Goal: Information Seeking & Learning: Learn about a topic

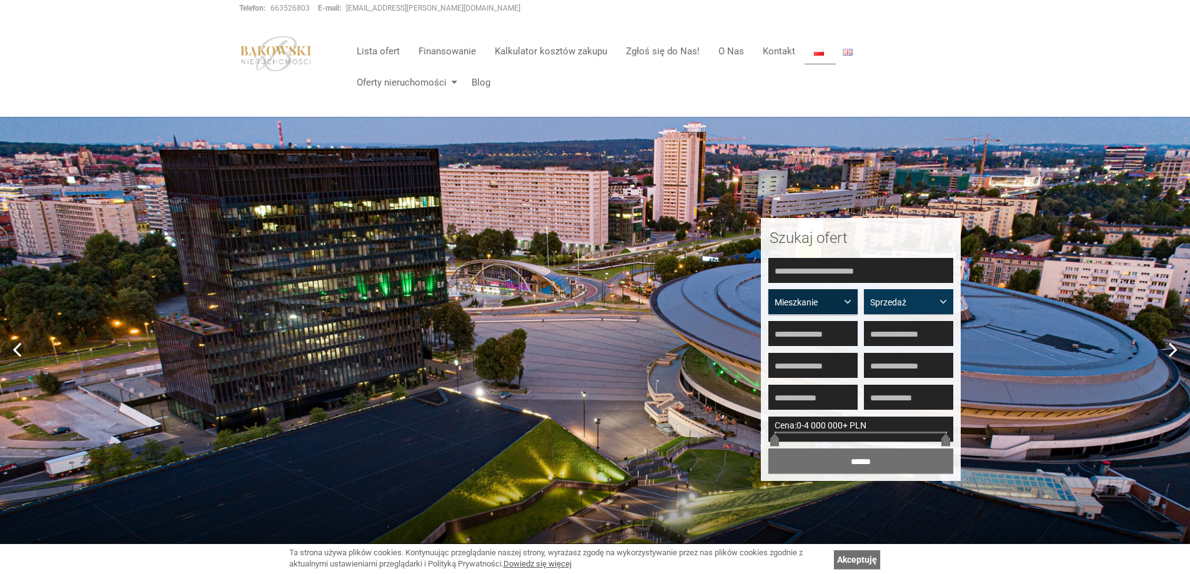
click at [850, 300] on span "button" at bounding box center [850, 300] width 0 height 0
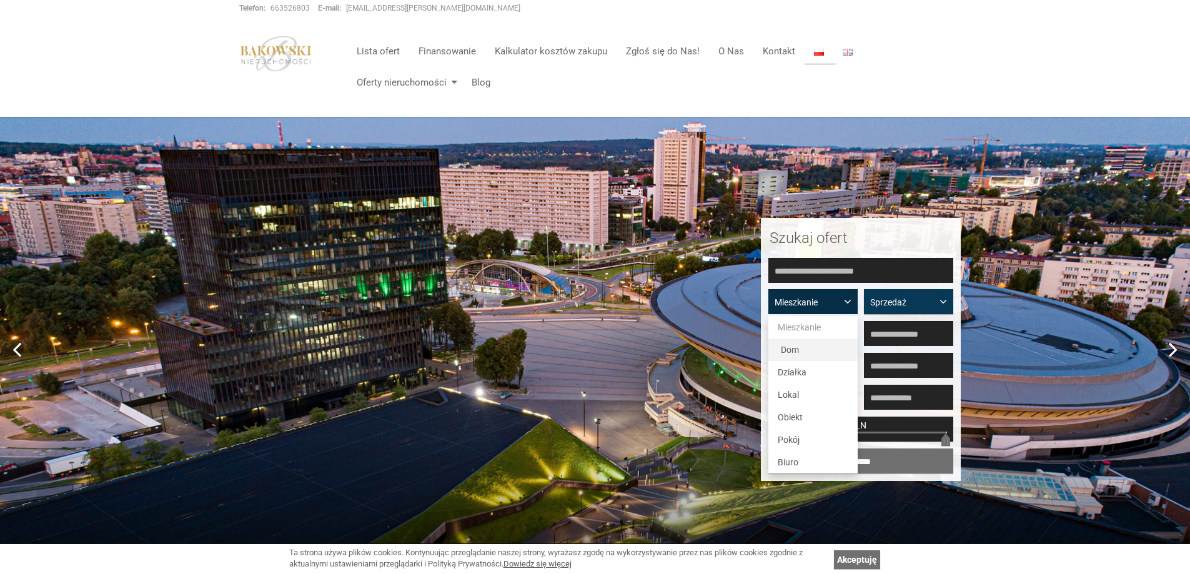
click at [783, 348] on span "Dom" at bounding box center [790, 350] width 18 height 10
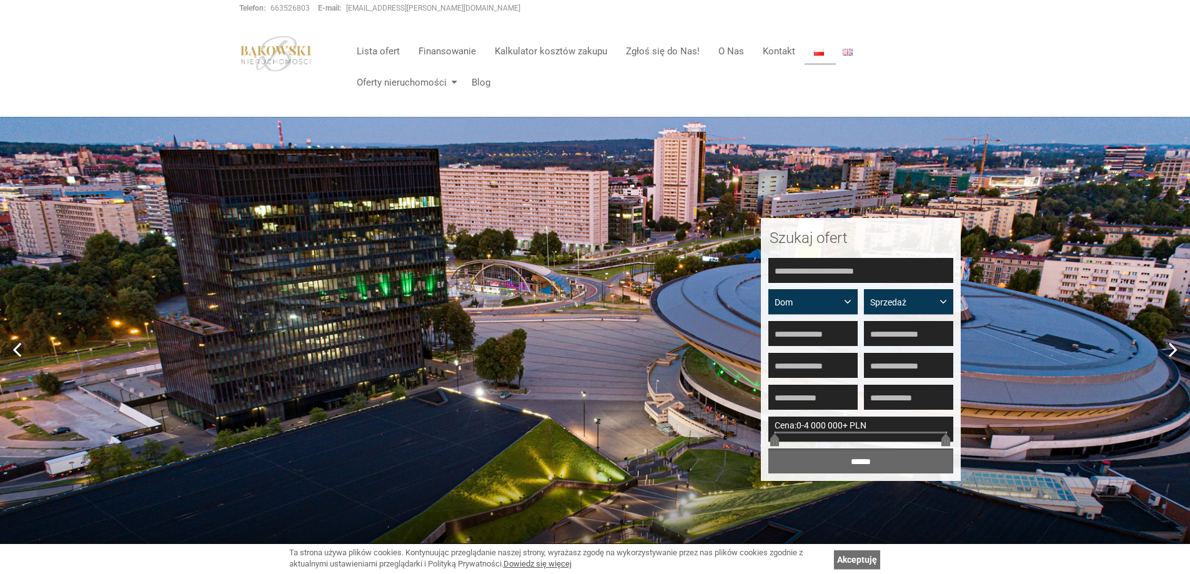
click at [854, 459] on input "******" at bounding box center [860, 460] width 185 height 25
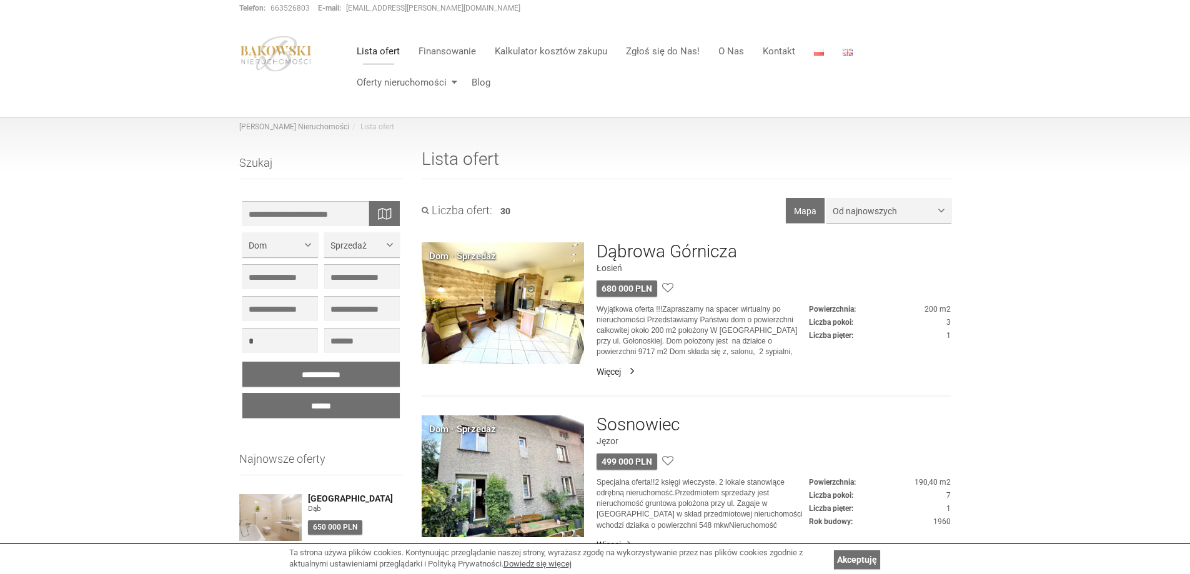
click at [609, 368] on link "Więcej" at bounding box center [773, 371] width 354 height 12
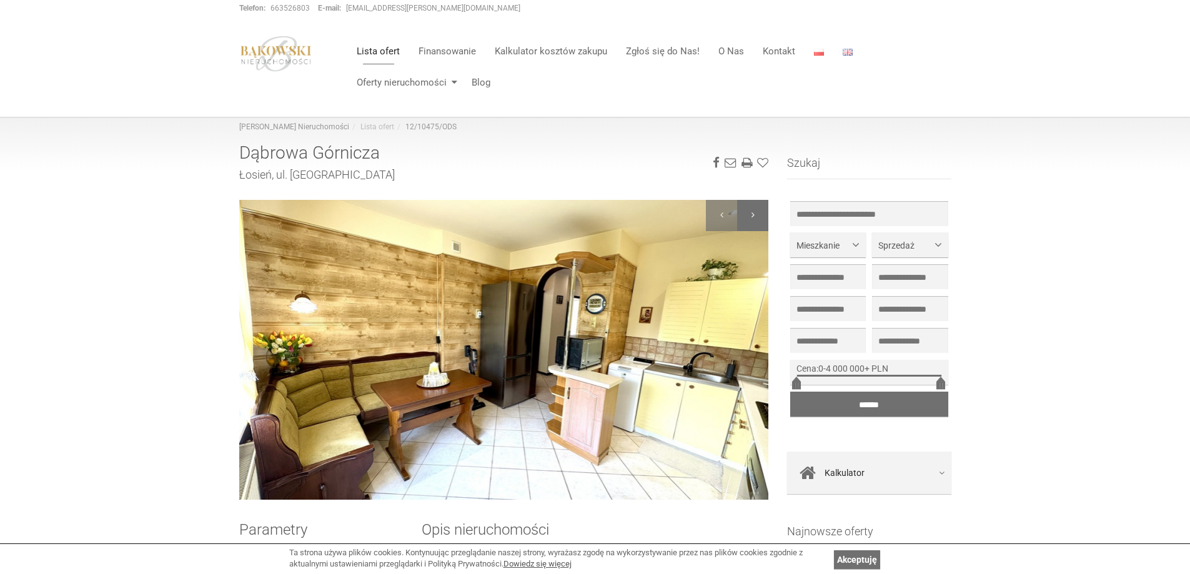
click at [753, 209] on div at bounding box center [752, 215] width 31 height 31
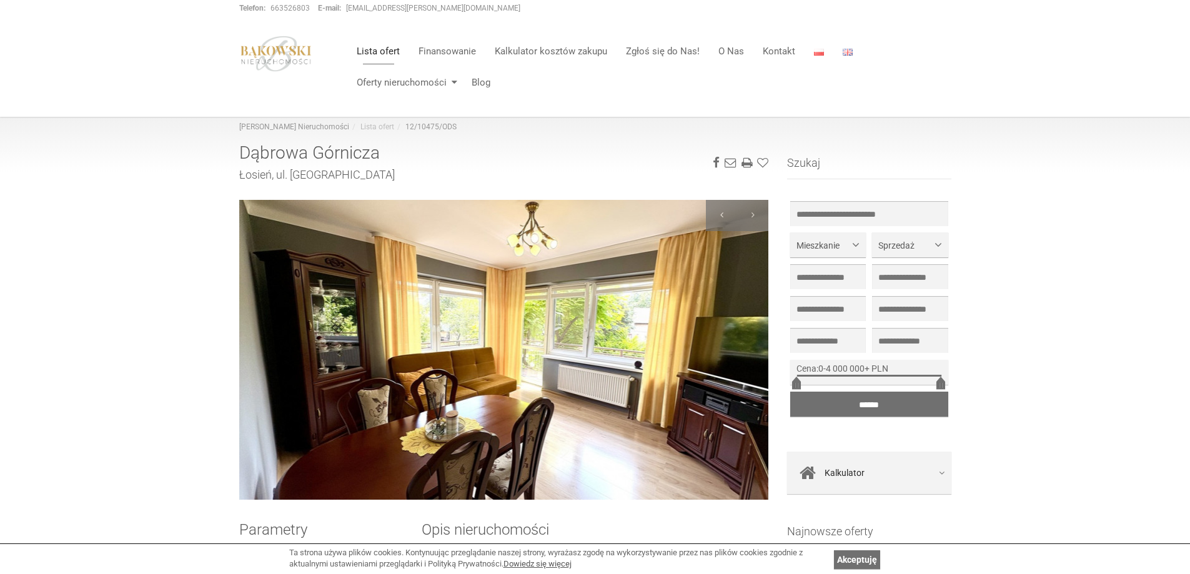
click at [489, 357] on img at bounding box center [504, 350] width 530 height 300
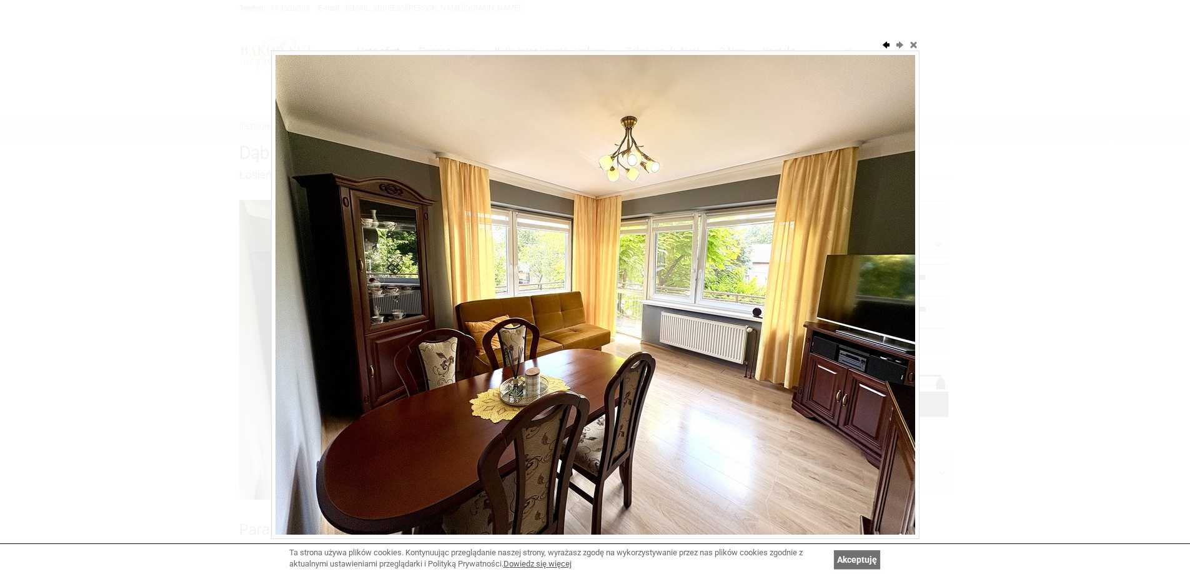
click at [884, 41] on button "previous" at bounding box center [885, 44] width 12 height 12
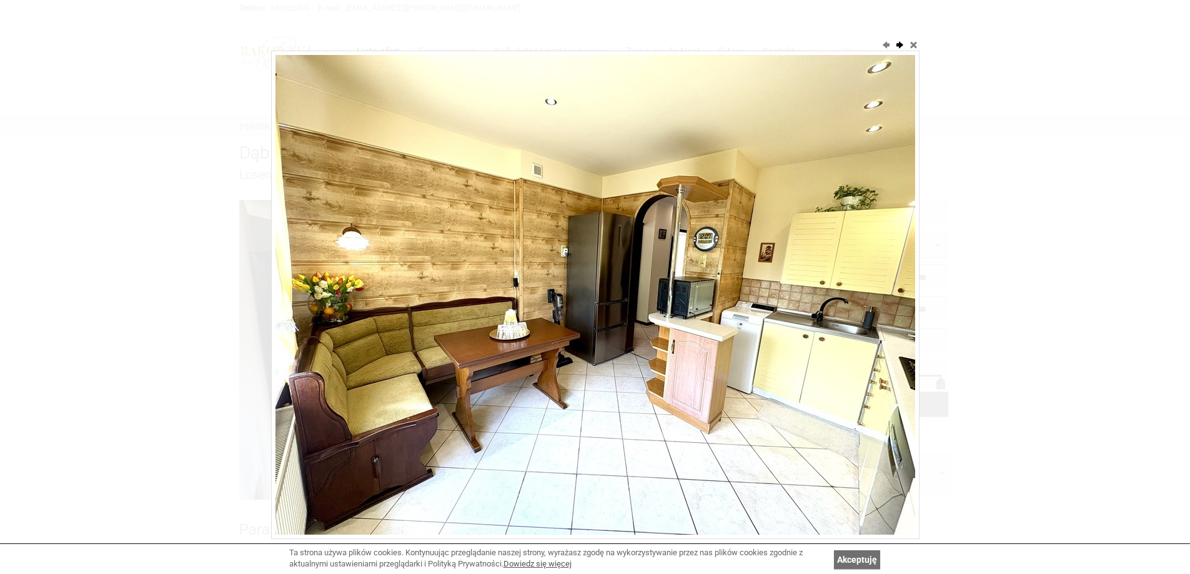
click at [897, 43] on button "next" at bounding box center [899, 44] width 12 height 12
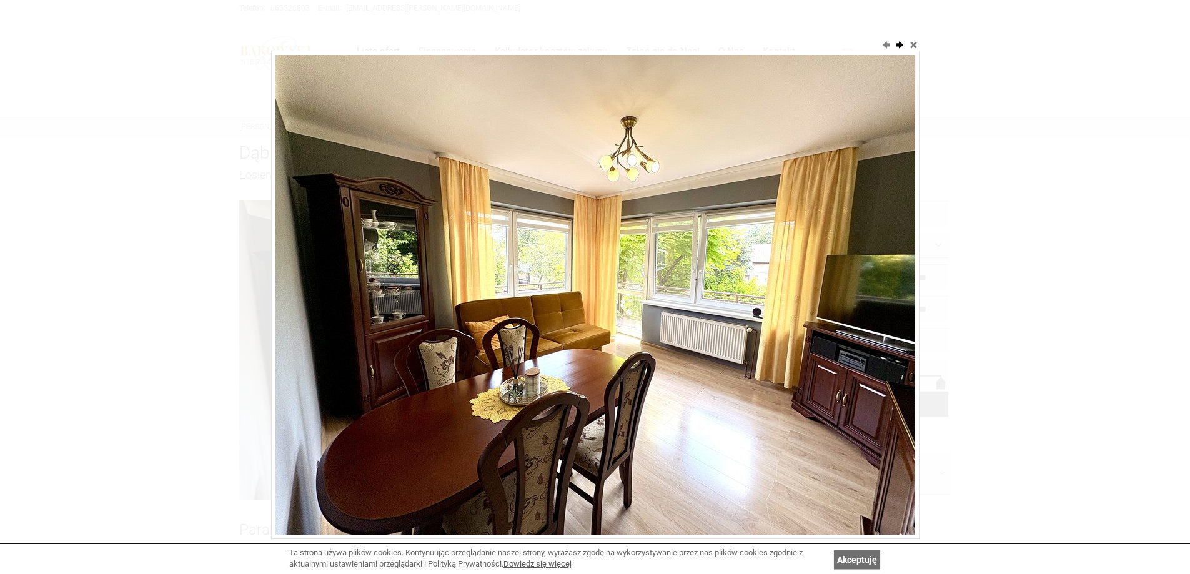
click at [898, 44] on button "next" at bounding box center [899, 44] width 12 height 12
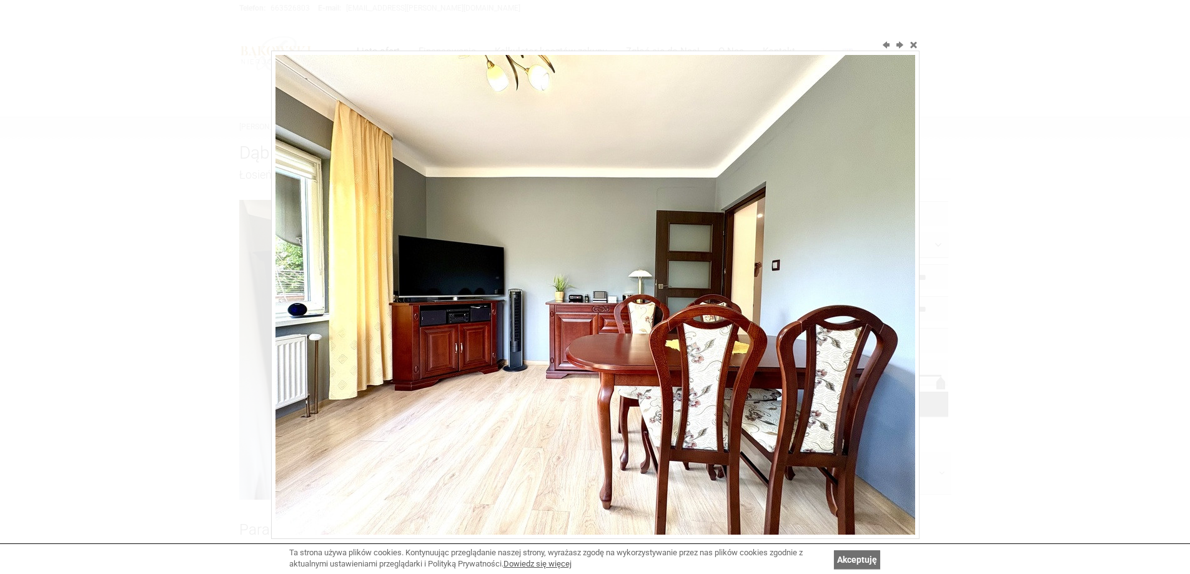
click at [854, 553] on link "Akceptuję" at bounding box center [857, 559] width 46 height 19
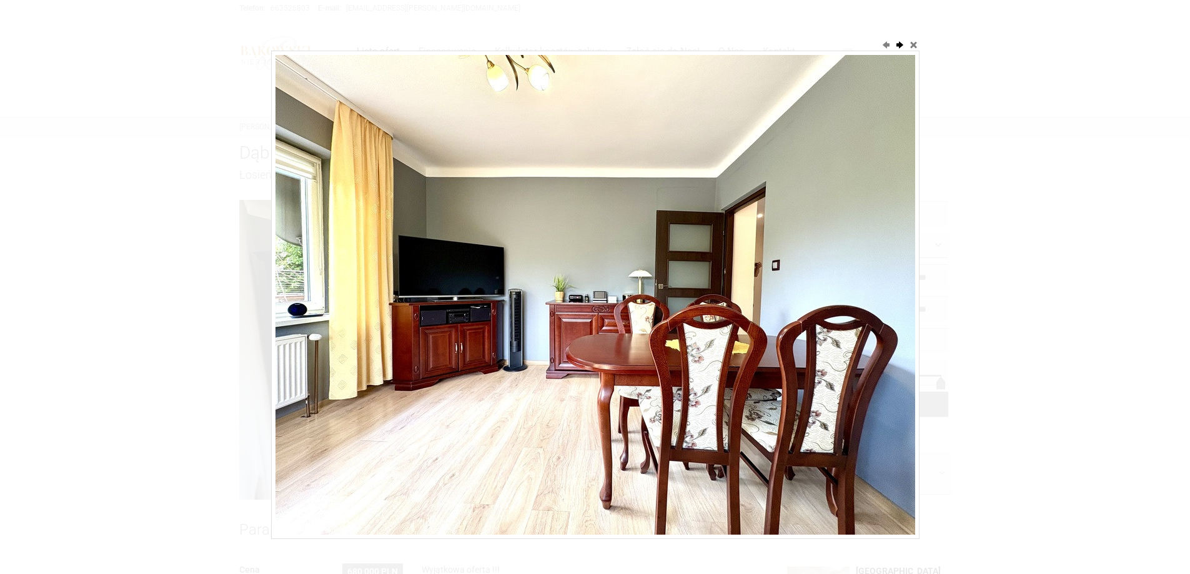
click at [899, 42] on button "next" at bounding box center [899, 44] width 12 height 12
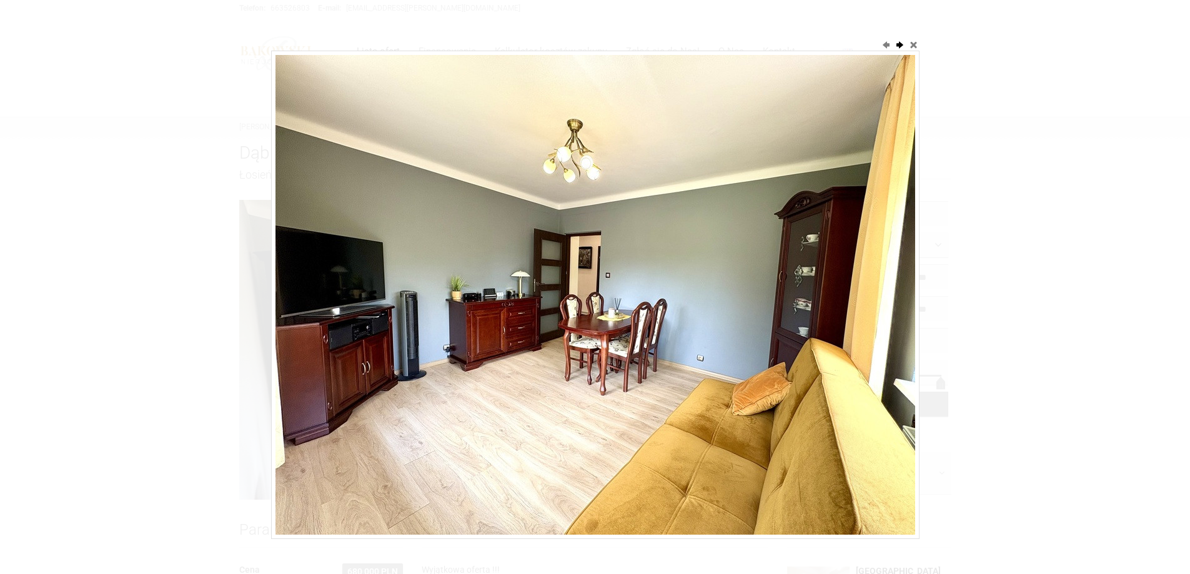
click at [898, 42] on button "next" at bounding box center [899, 44] width 12 height 12
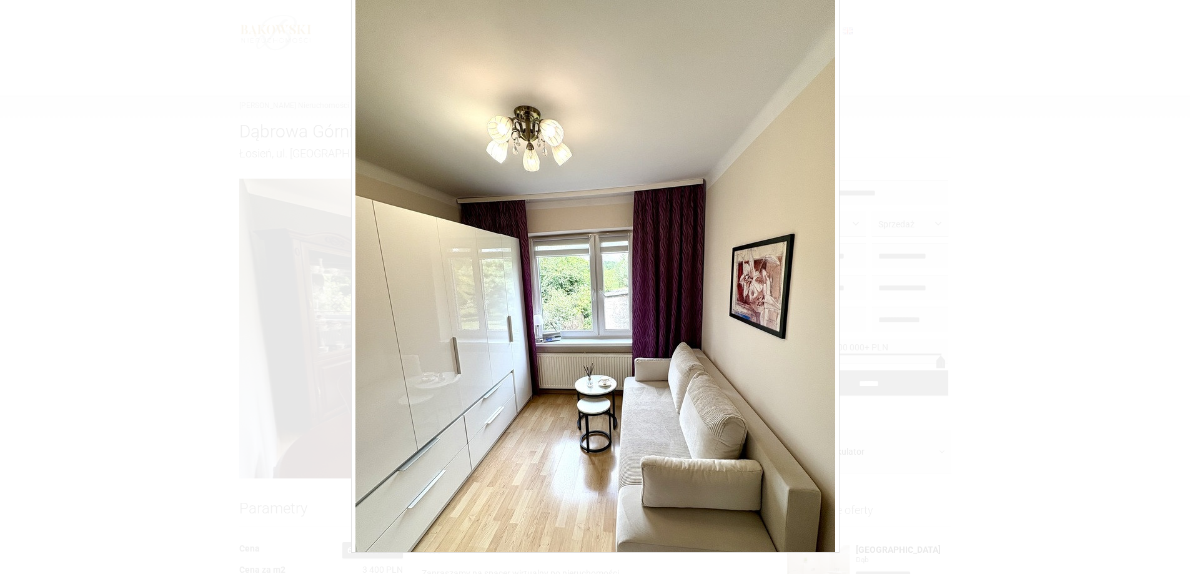
scroll to position [16, 0]
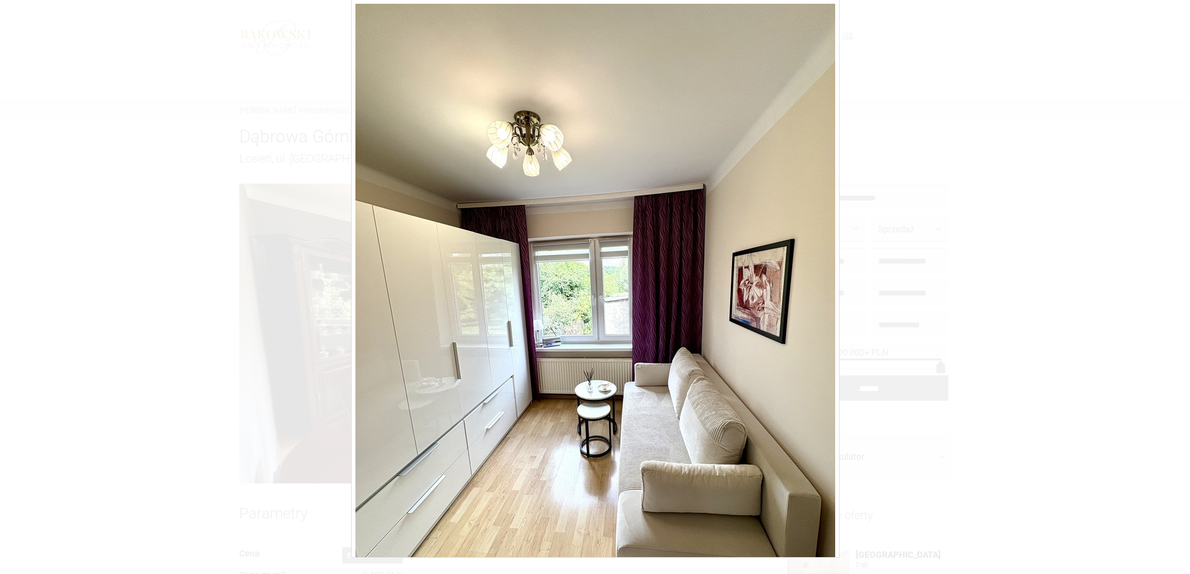
click at [1135, 210] on div at bounding box center [595, 287] width 1190 height 574
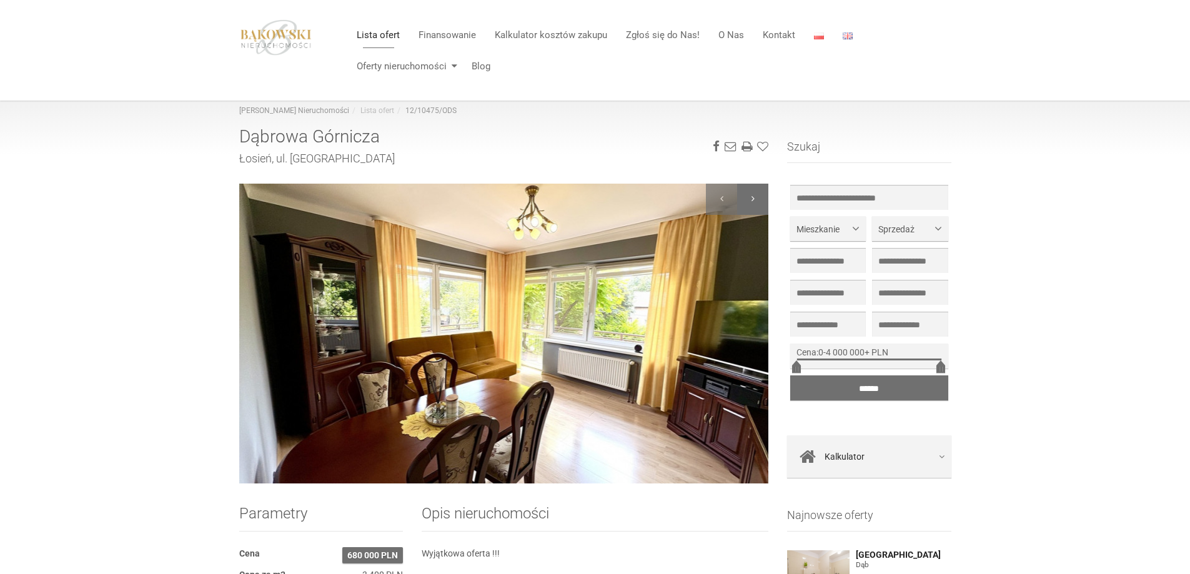
click at [753, 196] on div at bounding box center [752, 199] width 31 height 31
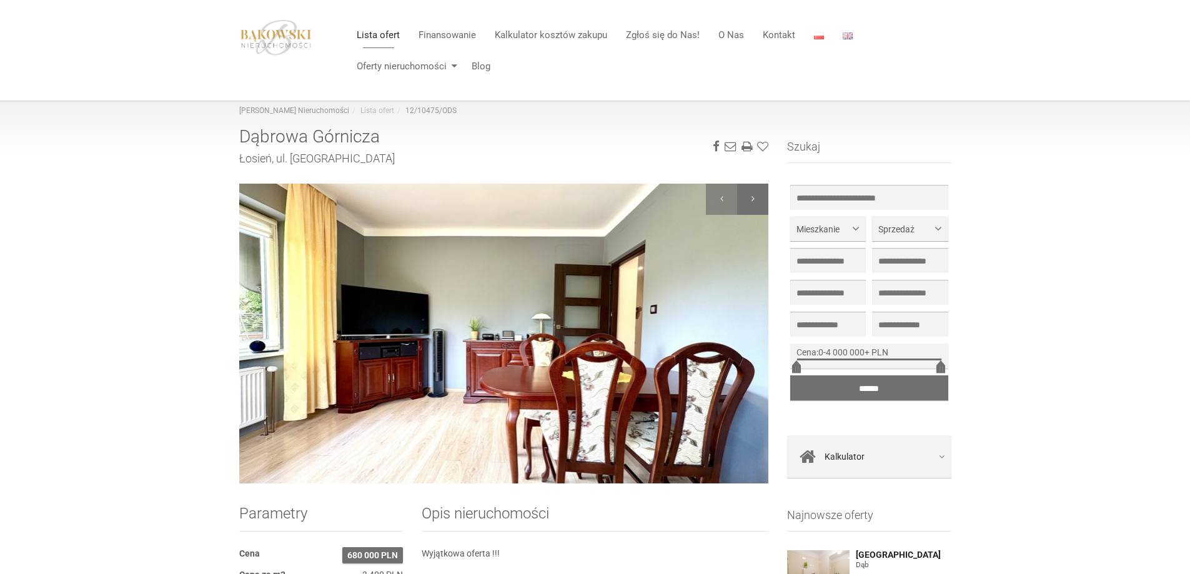
click at [753, 196] on div at bounding box center [752, 199] width 31 height 31
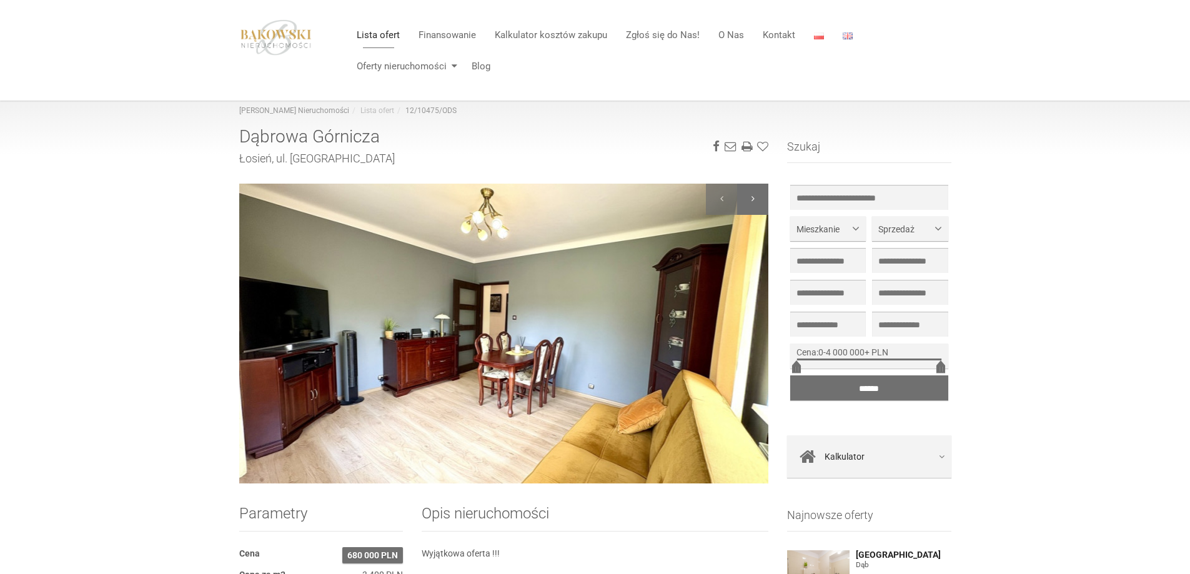
click at [753, 196] on div at bounding box center [752, 199] width 31 height 31
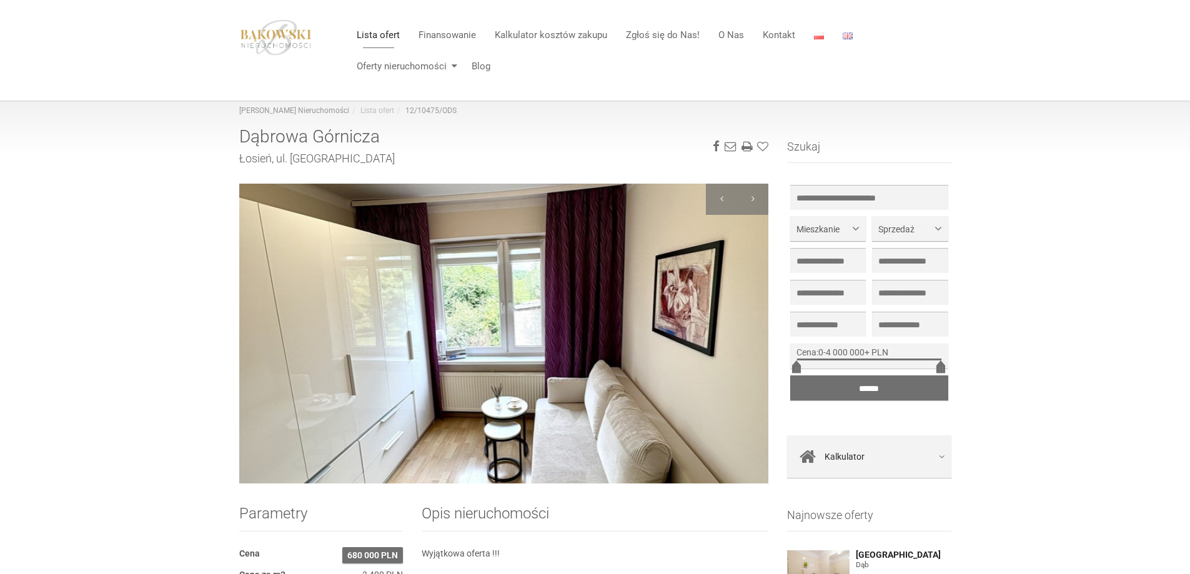
click at [593, 319] on img at bounding box center [504, 334] width 530 height 300
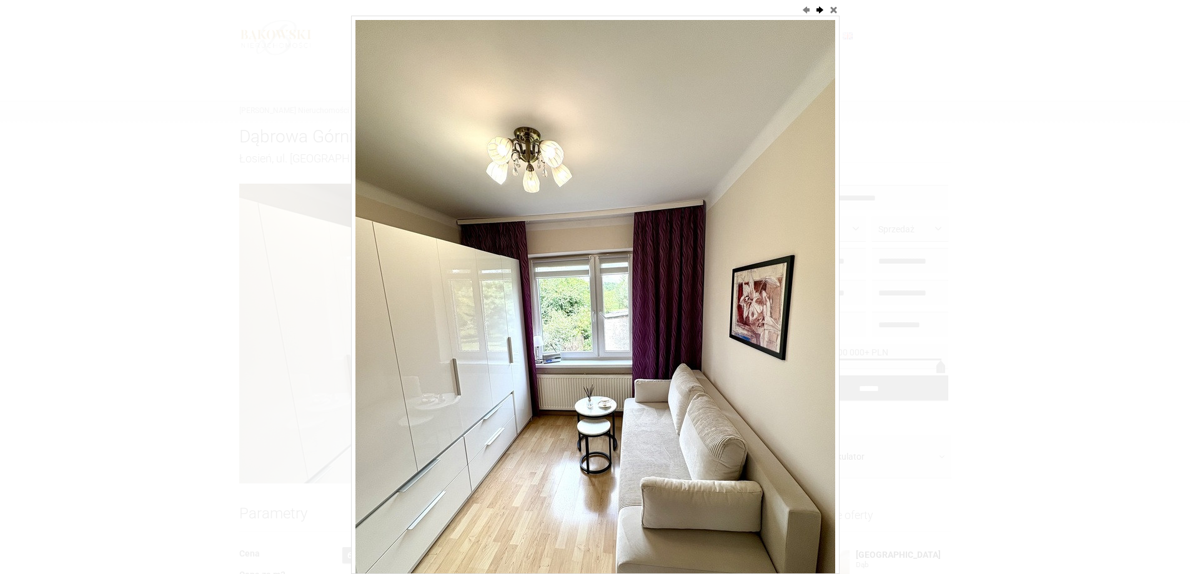
click at [819, 7] on button "next" at bounding box center [819, 9] width 12 height 12
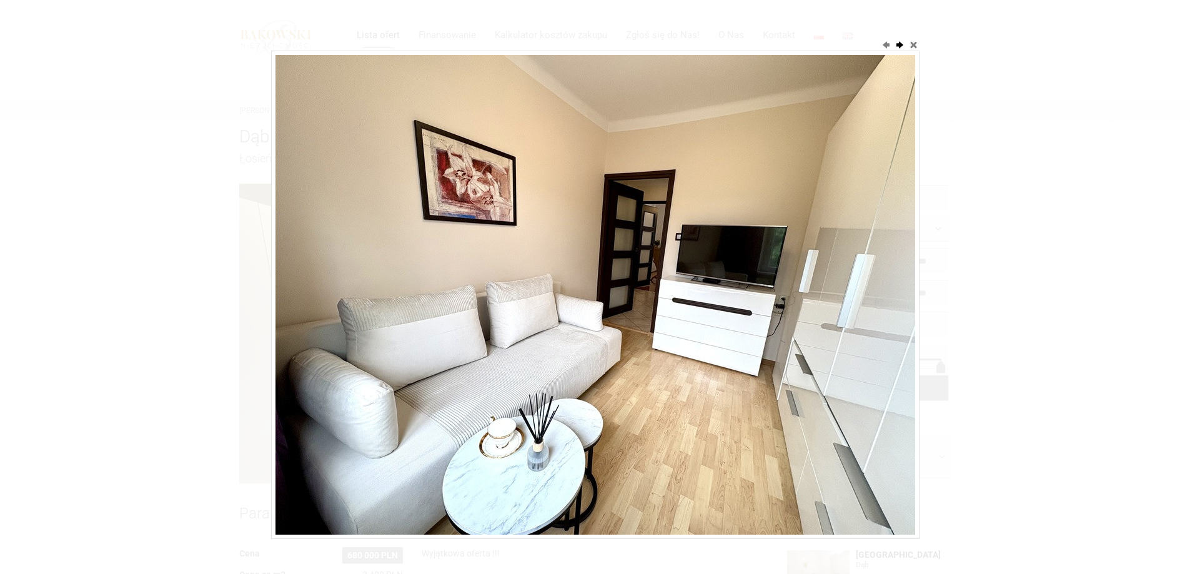
click at [819, 7] on div at bounding box center [595, 287] width 1190 height 574
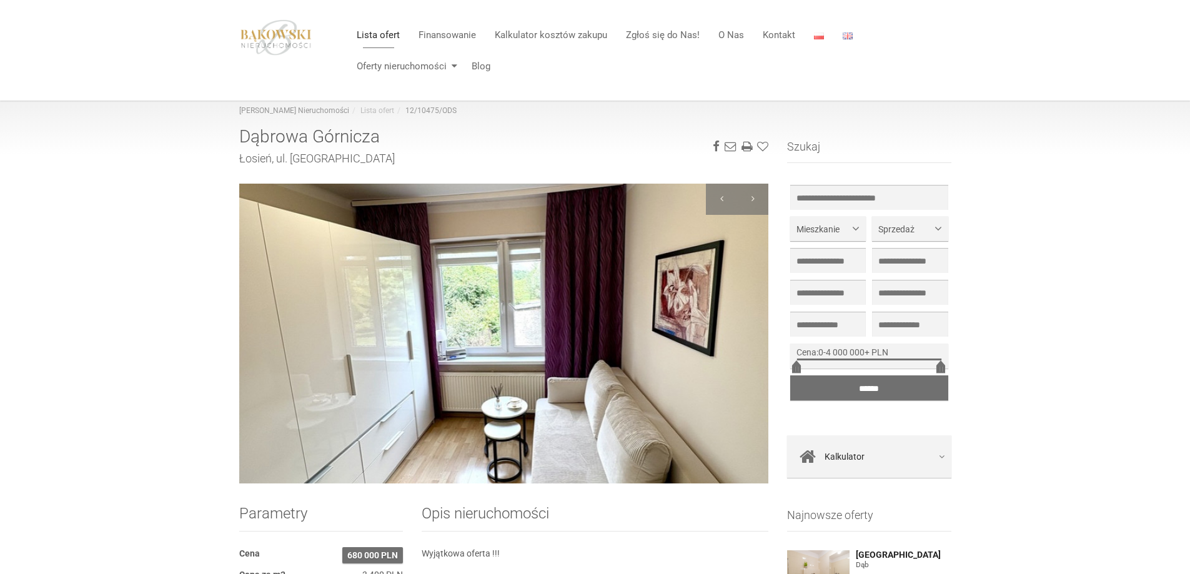
click at [818, 7] on header "Toggle navigation Lista ofert Finansowanie Kalkulator kosztów zakupu Zgłoś się …" at bounding box center [595, 51] width 712 height 100
click at [752, 192] on div at bounding box center [752, 199] width 31 height 31
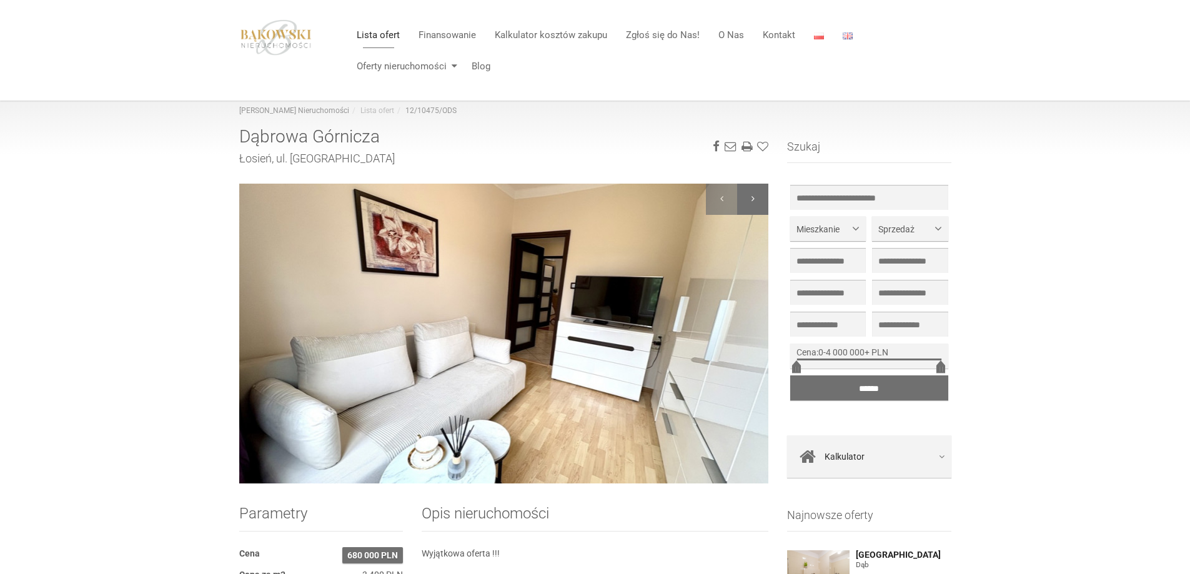
click at [752, 192] on div at bounding box center [752, 199] width 31 height 31
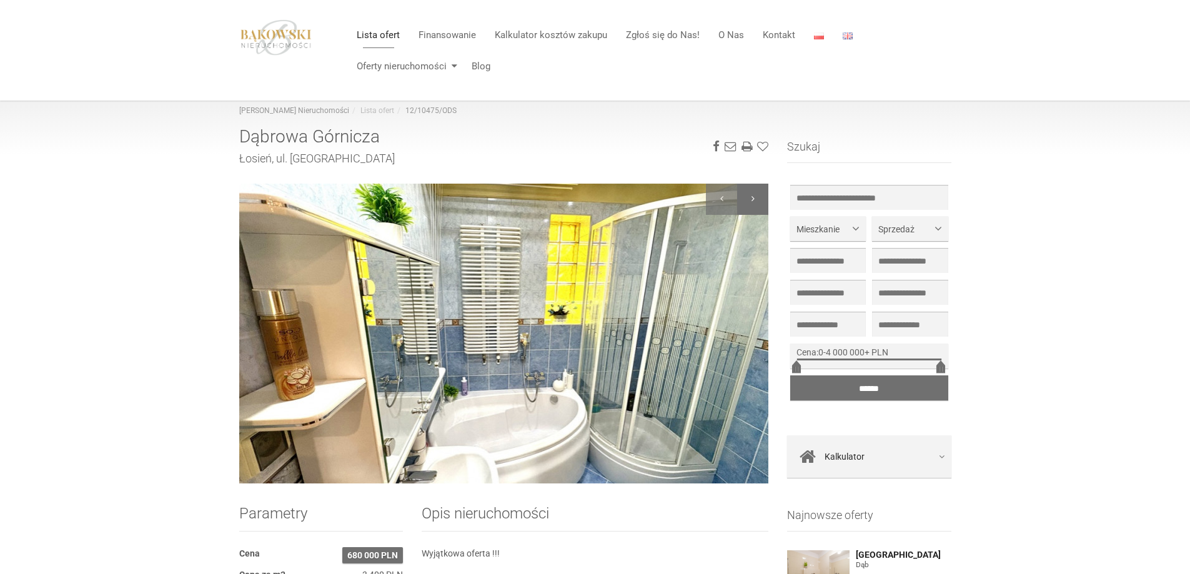
click at [748, 195] on div at bounding box center [752, 199] width 31 height 31
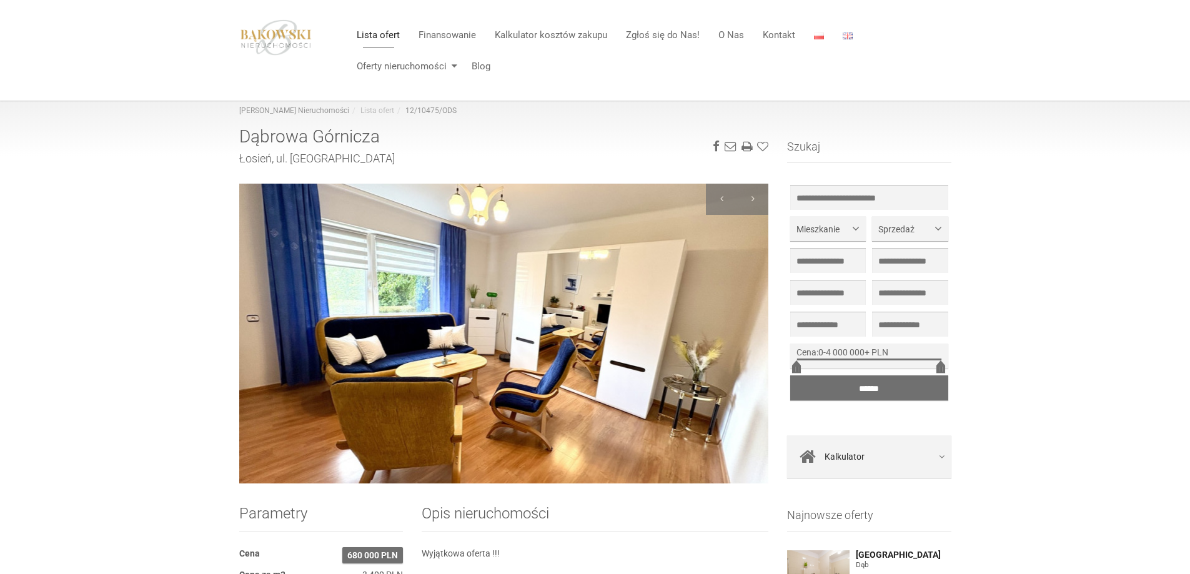
click at [496, 351] on img at bounding box center [504, 334] width 530 height 300
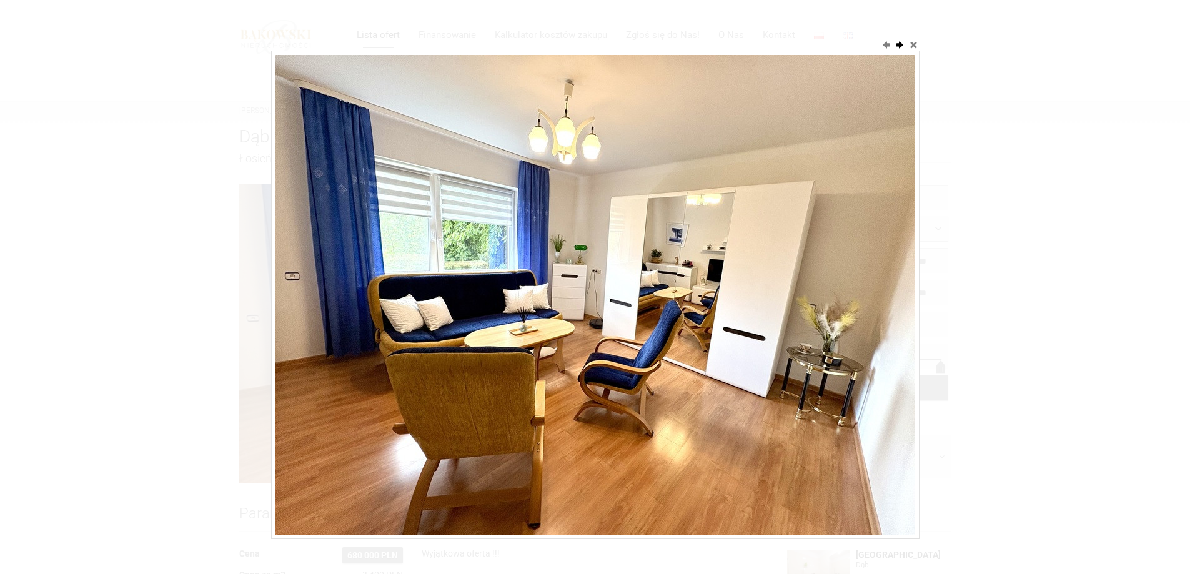
click at [901, 43] on button "next" at bounding box center [899, 44] width 12 height 12
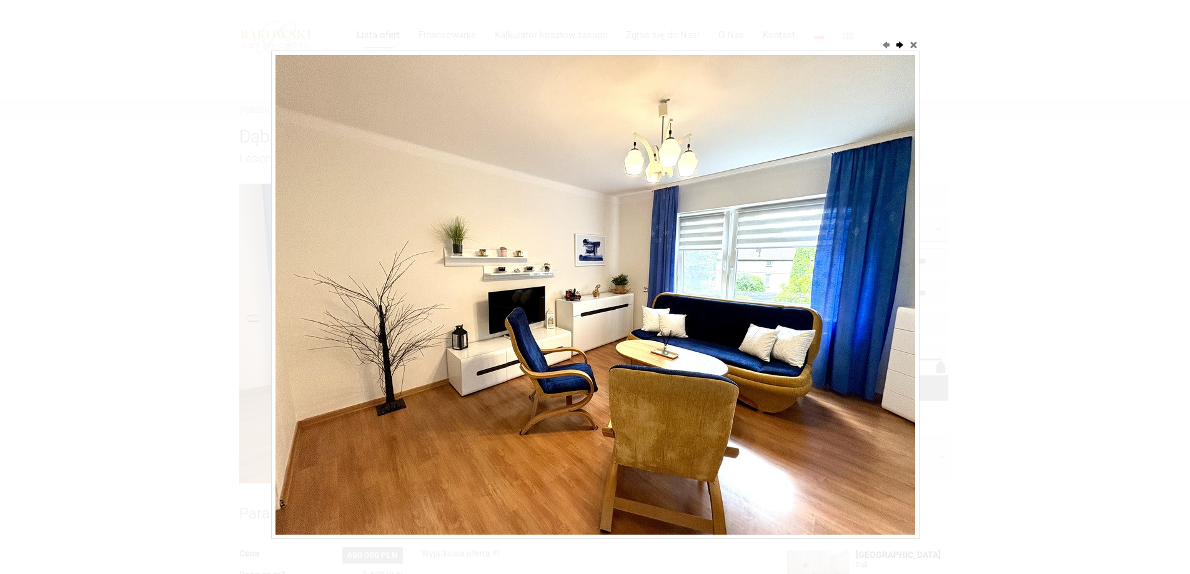
click at [898, 42] on button "next" at bounding box center [899, 44] width 12 height 12
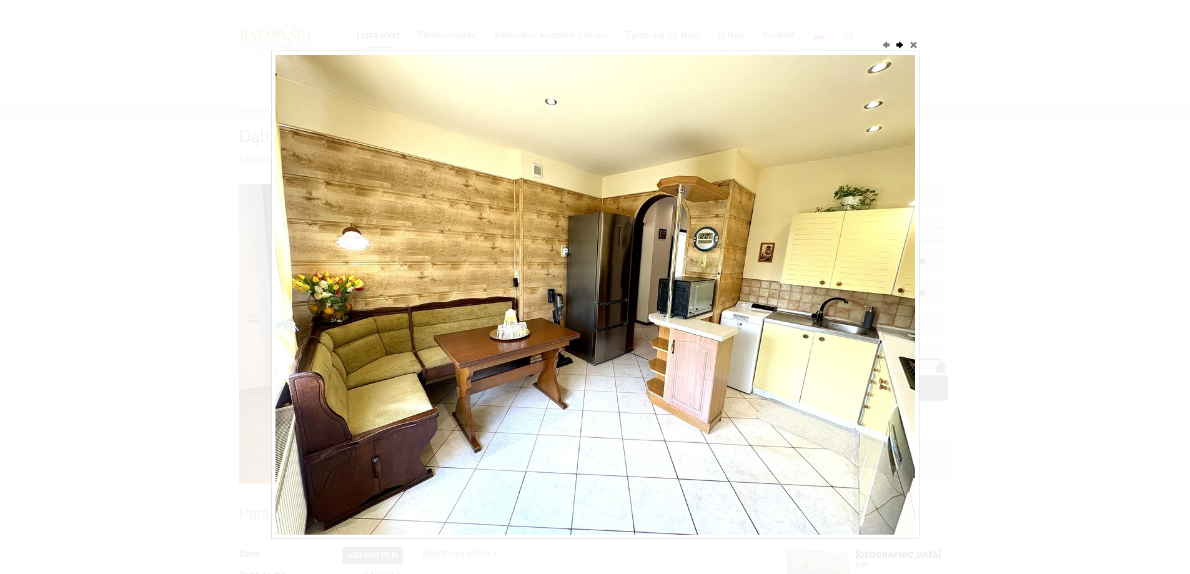
click at [898, 42] on button "next" at bounding box center [899, 44] width 12 height 12
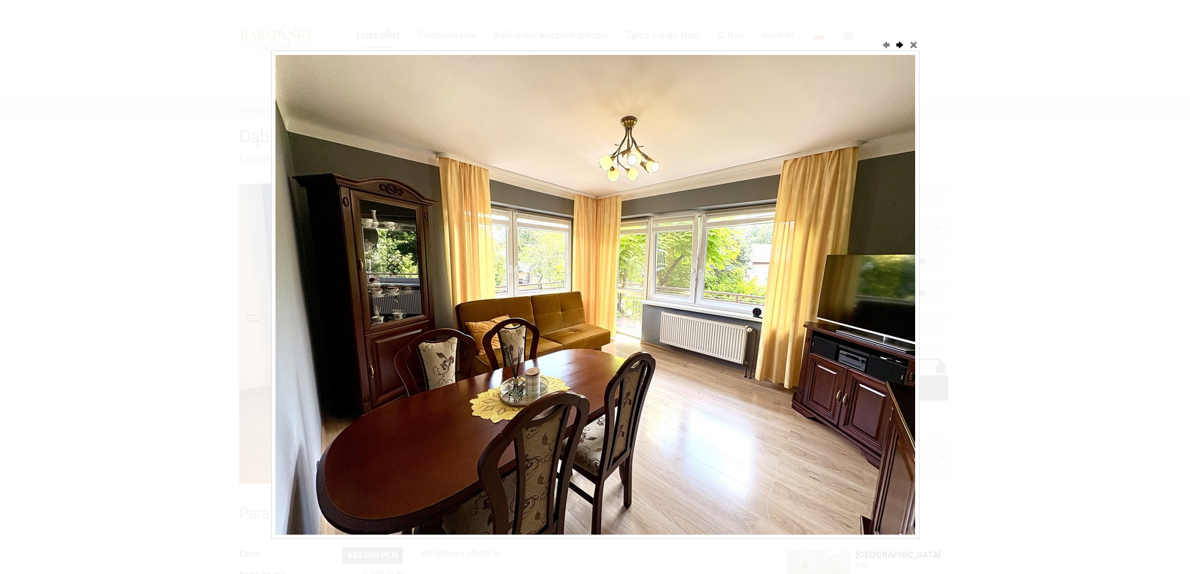
click at [898, 42] on button "next" at bounding box center [899, 44] width 12 height 12
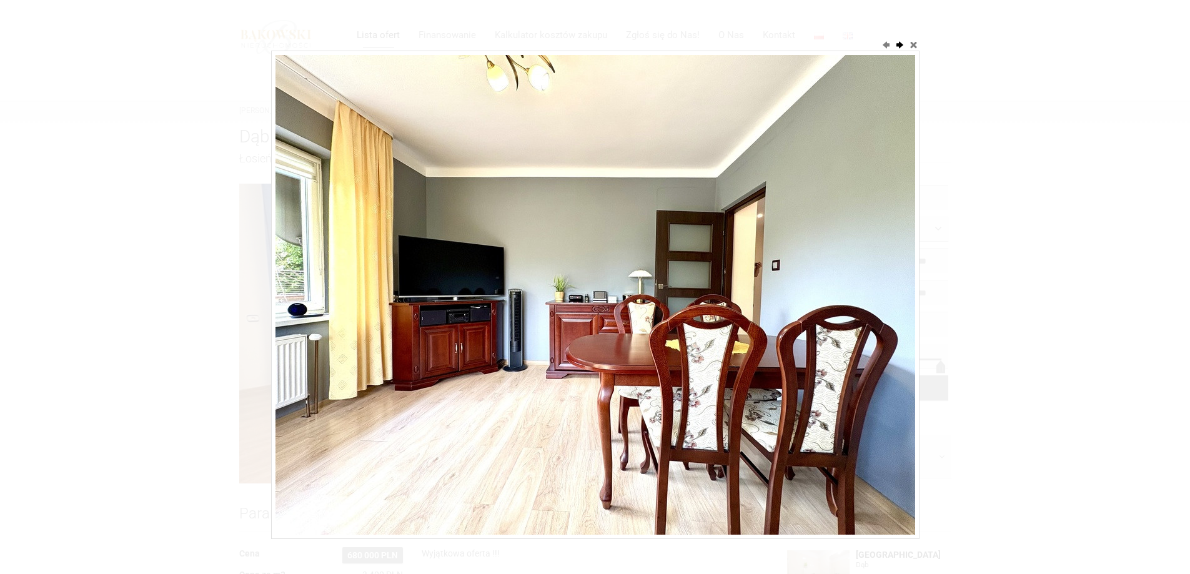
click at [898, 42] on button "next" at bounding box center [899, 44] width 12 height 12
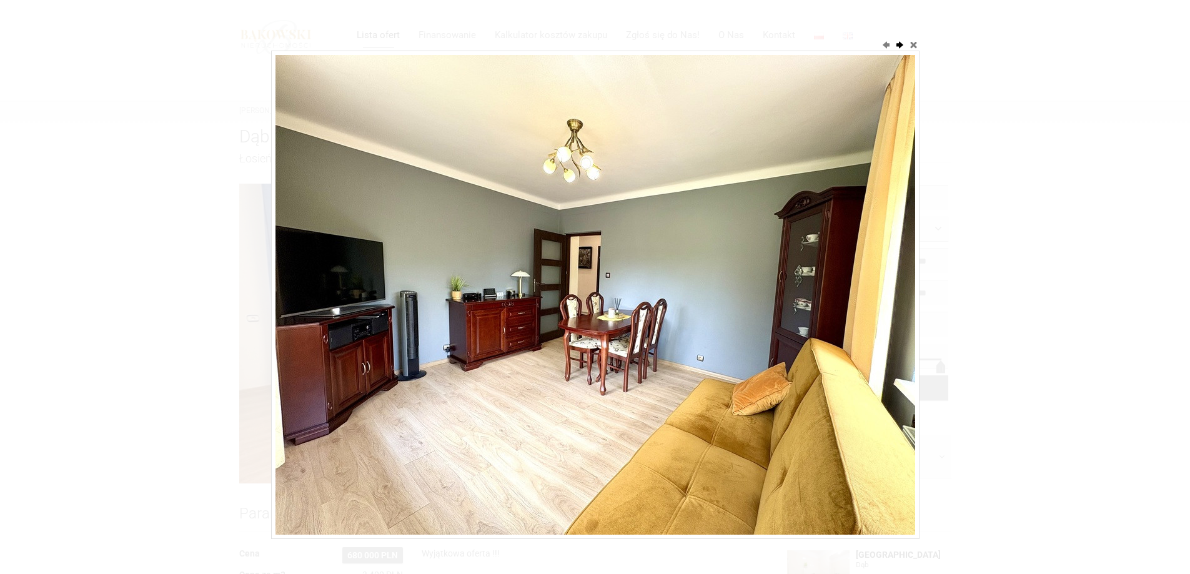
click at [898, 42] on button "next" at bounding box center [899, 44] width 12 height 12
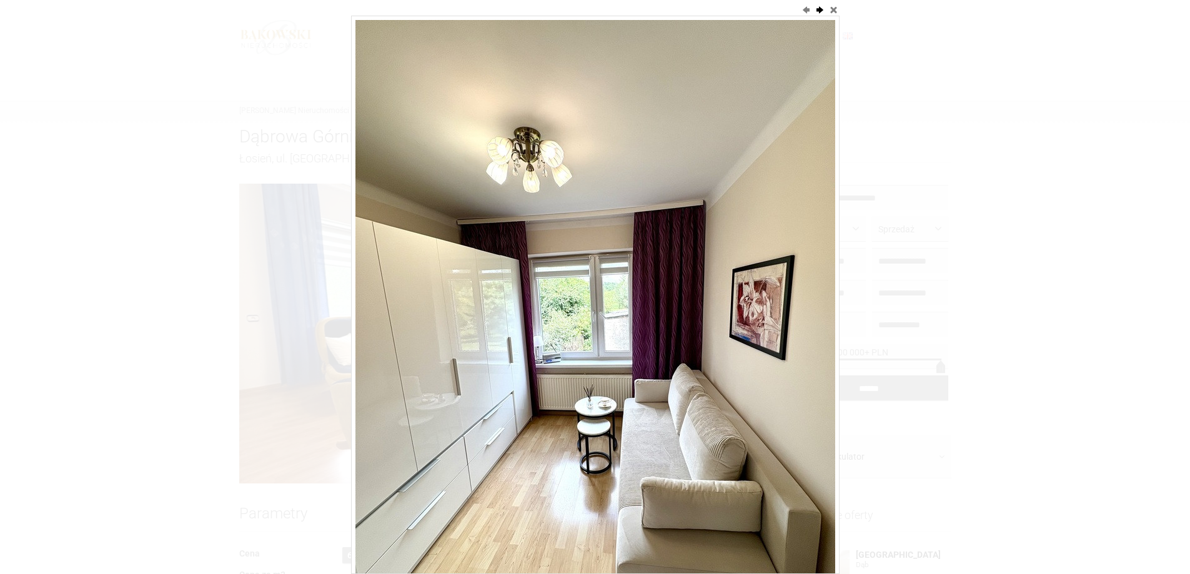
click at [818, 8] on button "next" at bounding box center [819, 9] width 12 height 12
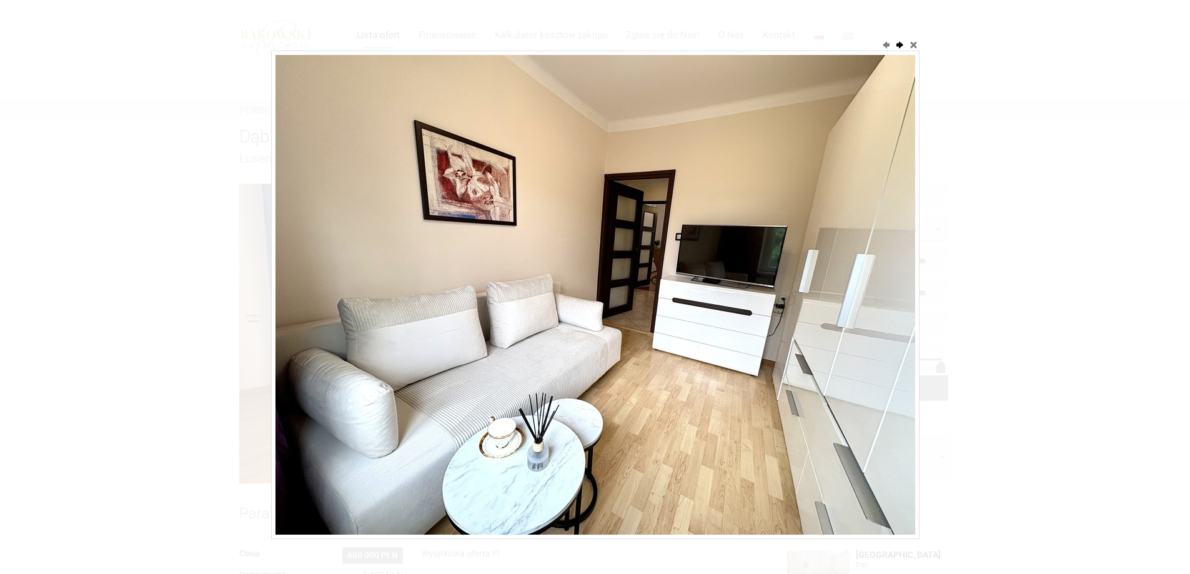
click at [898, 43] on button "next" at bounding box center [899, 44] width 12 height 12
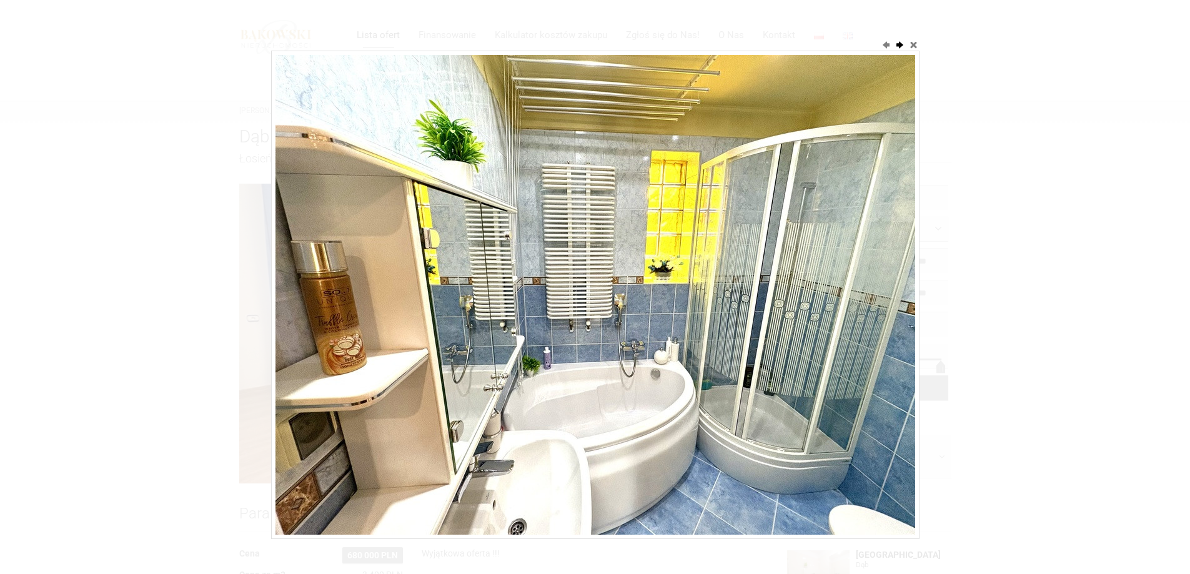
click at [900, 42] on button "next" at bounding box center [899, 44] width 12 height 12
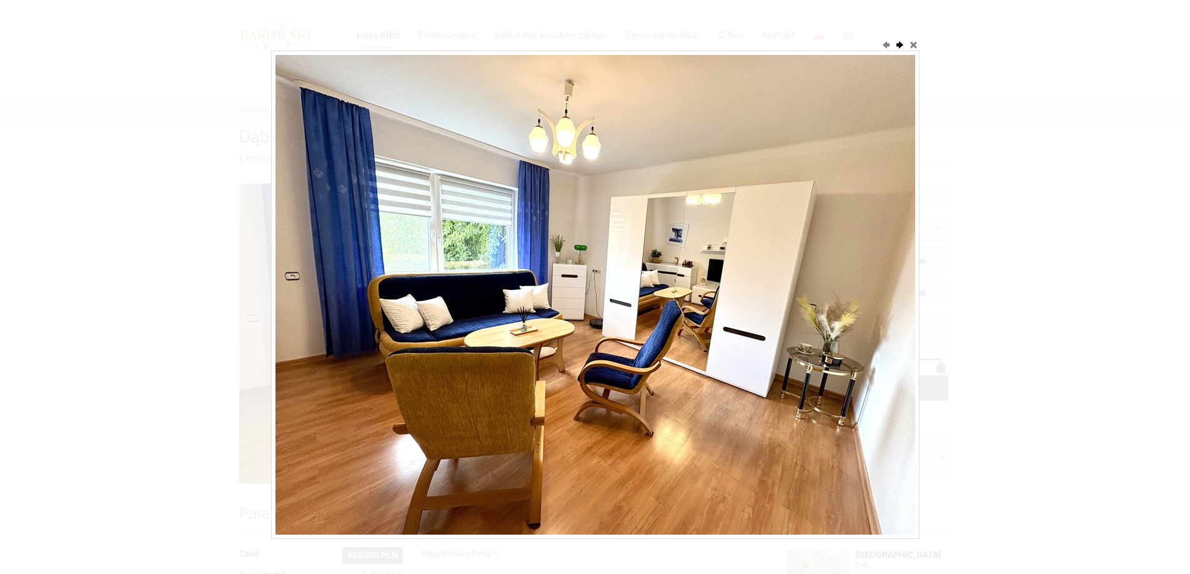
click at [900, 42] on button "next" at bounding box center [899, 44] width 12 height 12
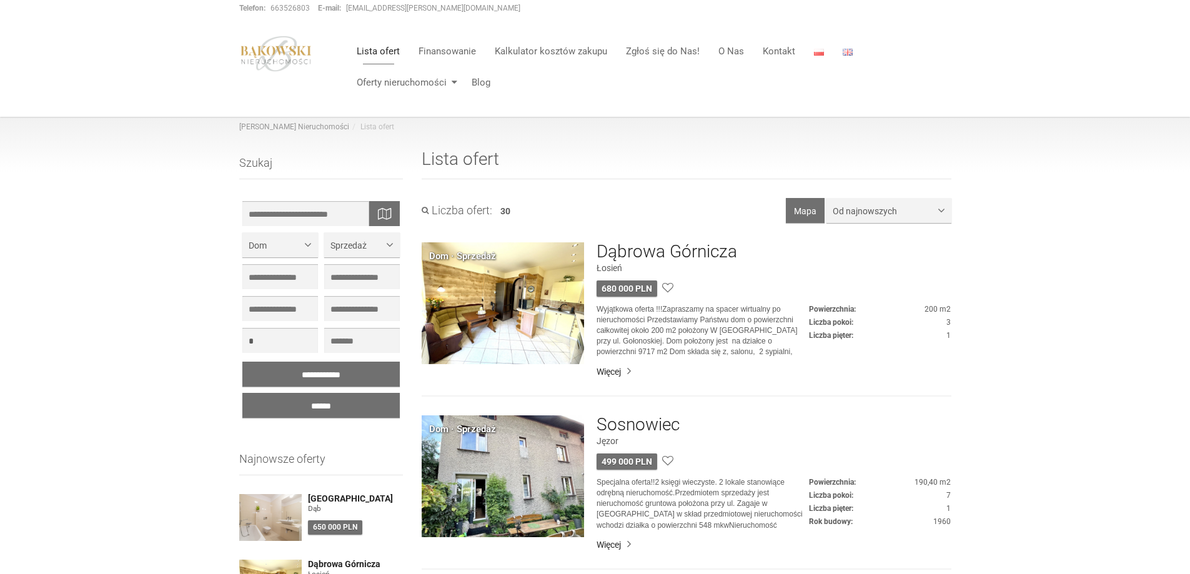
click at [513, 295] on img at bounding box center [503, 303] width 162 height 122
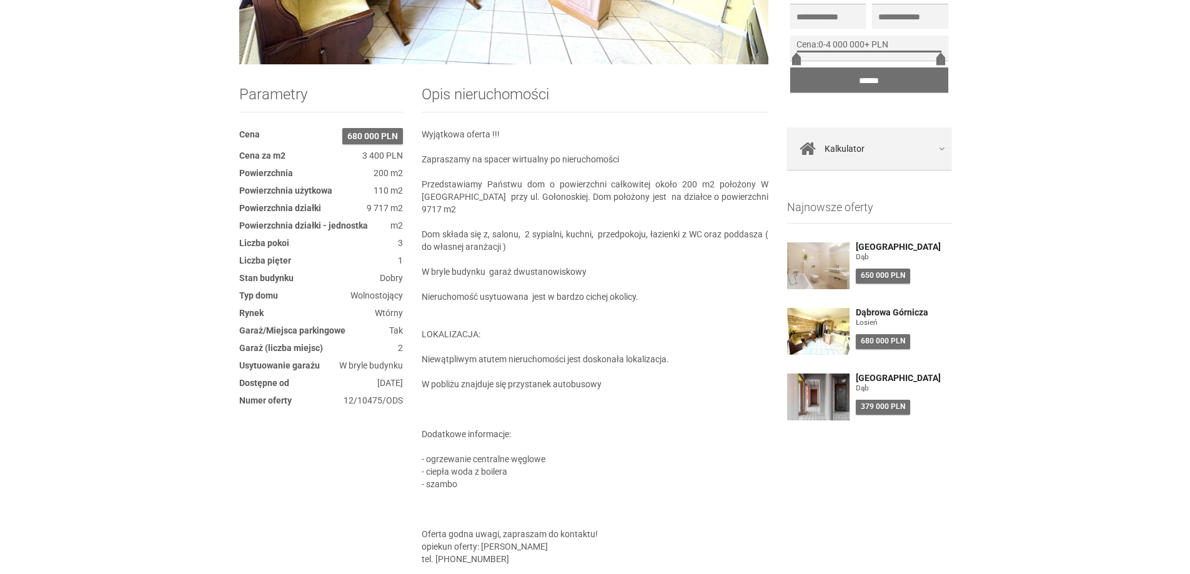
scroll to position [541, 0]
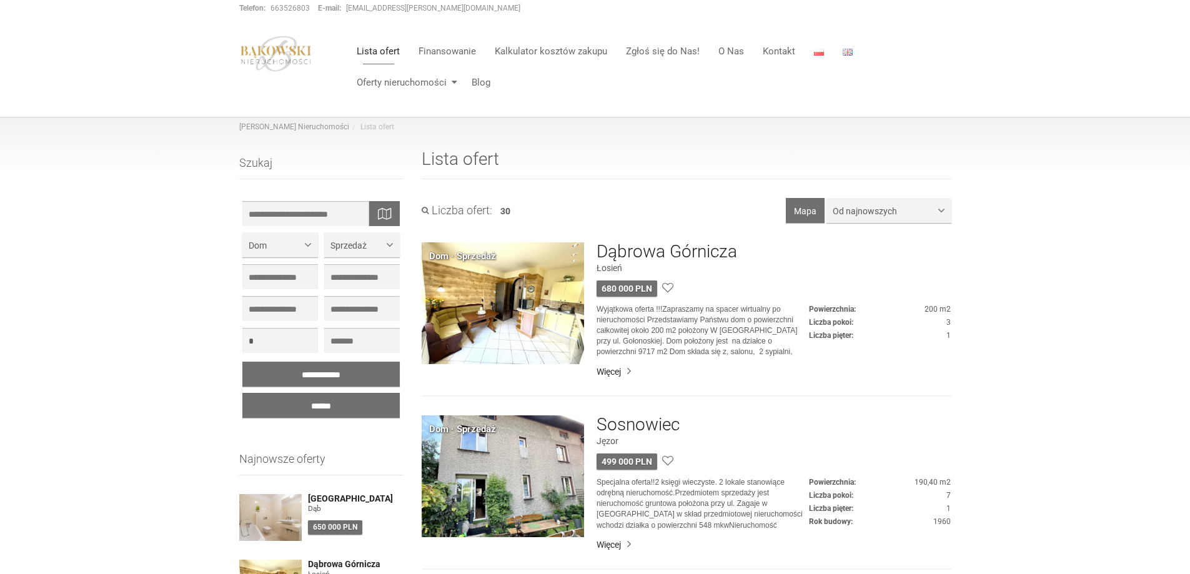
scroll to position [270, 0]
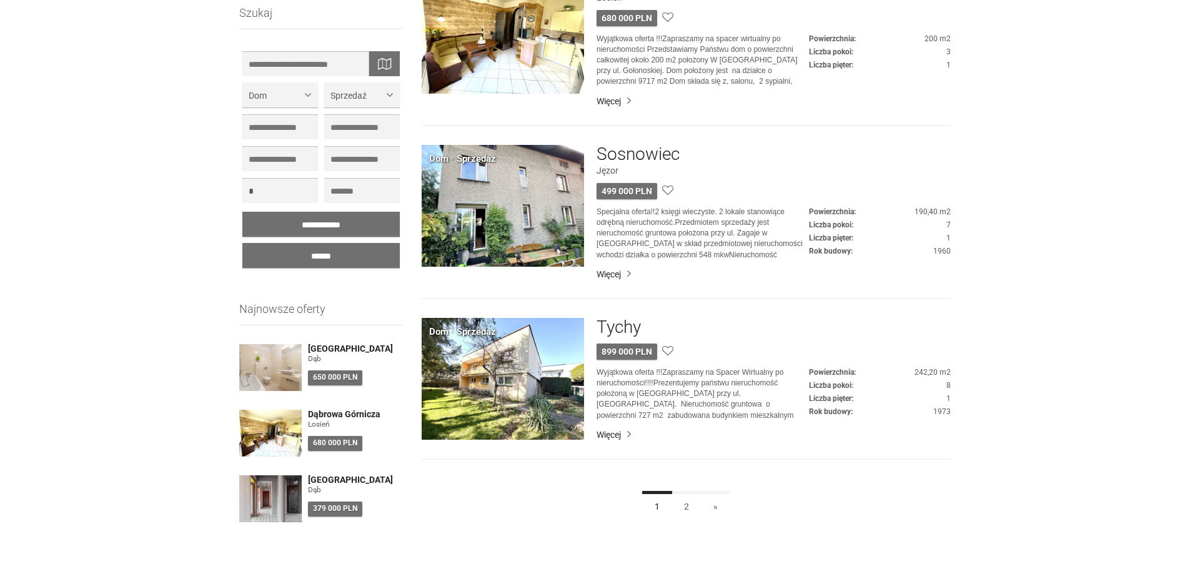
click at [511, 364] on img at bounding box center [503, 379] width 162 height 122
